Goal: Information Seeking & Learning: Learn about a topic

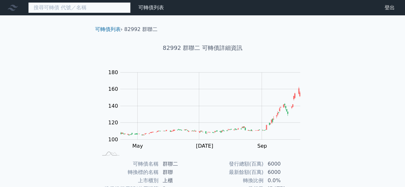
click at [96, 4] on input at bounding box center [79, 7] width 103 height 11
type input "ˊ"
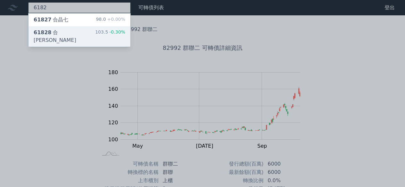
type input "6182"
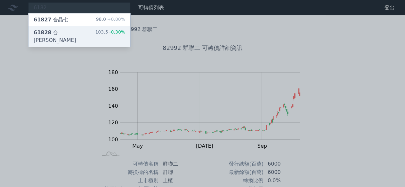
click at [79, 29] on div "61828 合晶八 103.5 -0.30%" at bounding box center [80, 36] width 102 height 21
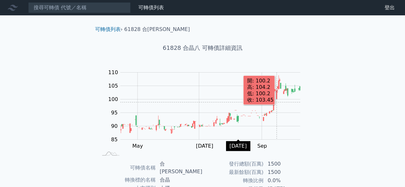
scroll to position [96, 0]
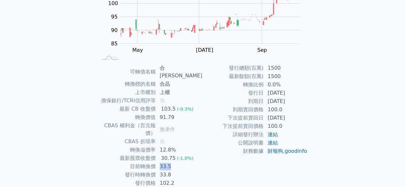
drag, startPoint x: 163, startPoint y: 151, endPoint x: 173, endPoint y: 151, distance: 9.3
click at [173, 163] on td "33.5" at bounding box center [179, 167] width 47 height 8
click at [336, 115] on div "可轉債列表 財務數據 可轉債列表 財務數據 登出 登出 可轉債列表 › 61828 合晶八 61828 合晶八 可轉債詳細資訊 Zoom Out 100 75…" at bounding box center [202, 60] width 405 height 312
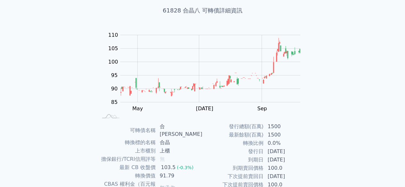
scroll to position [64, 0]
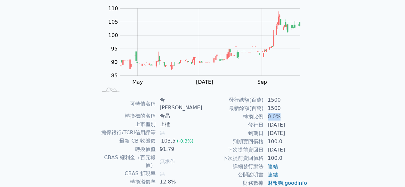
drag, startPoint x: 266, startPoint y: 115, endPoint x: 278, endPoint y: 115, distance: 11.5
click at [278, 115] on td "0.0%" at bounding box center [286, 117] width 44 height 8
click at [322, 110] on div "可轉債列表 › 61828 合晶八 61828 合晶八 可轉債詳細資訊 Zoom Out 100 75 80 85 90 95 100 105 110 115…" at bounding box center [203, 99] width 246 height 297
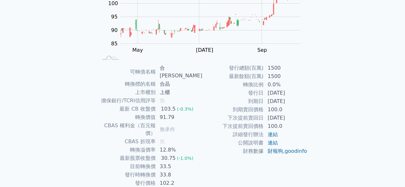
scroll to position [0, 0]
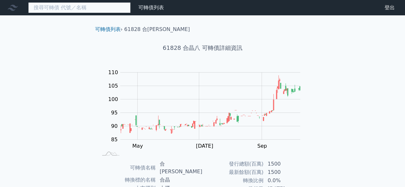
click at [94, 5] on input at bounding box center [79, 7] width 103 height 11
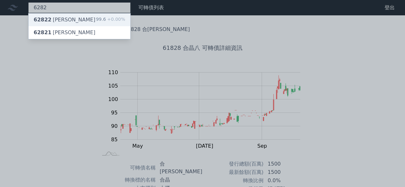
type input "6282"
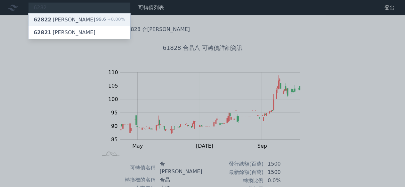
click at [92, 16] on div "62822 [PERSON_NAME] 99.6 +0.00%" at bounding box center [80, 19] width 102 height 13
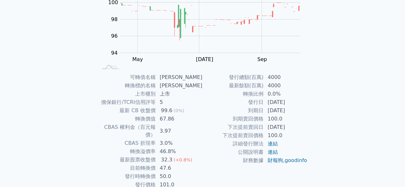
scroll to position [109, 0]
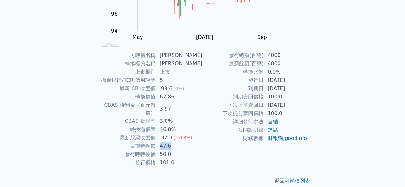
drag, startPoint x: 163, startPoint y: 137, endPoint x: 179, endPoint y: 139, distance: 15.2
click at [179, 142] on td "47.6" at bounding box center [179, 146] width 47 height 8
click at [197, 142] on td "47.6" at bounding box center [179, 146] width 47 height 8
click at [218, 137] on td "財務數據" at bounding box center [233, 139] width 61 height 8
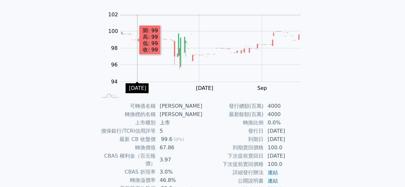
scroll to position [96, 0]
